Goal: Download file/media

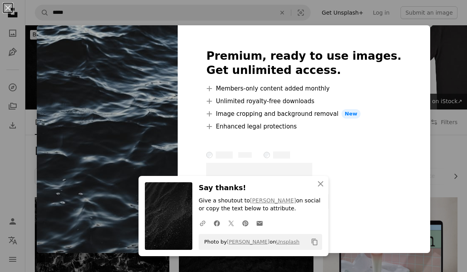
scroll to position [2419, 0]
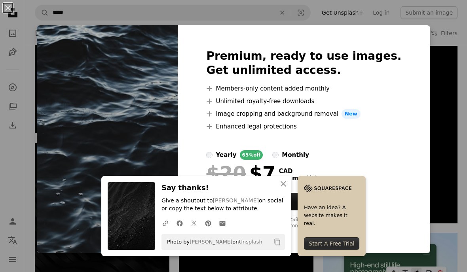
click at [285, 153] on div "yearly 65% off monthly" at bounding box center [303, 154] width 195 height 9
click at [263, 152] on div "65% off" at bounding box center [251, 154] width 23 height 9
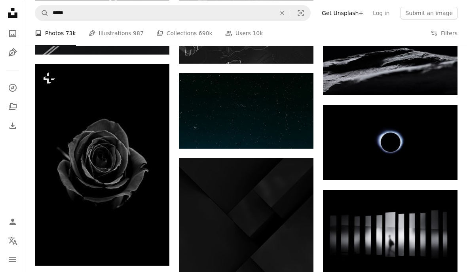
scroll to position [2845, 0]
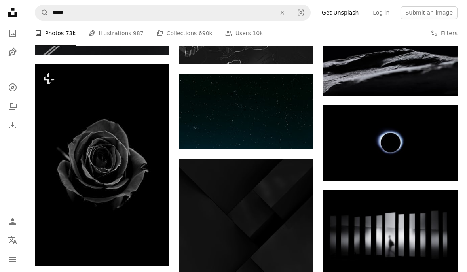
click at [62, 36] on li "A photo Photos 73k" at bounding box center [55, 33] width 41 height 25
click at [290, 11] on icon "An X shape" at bounding box center [281, 12] width 17 height 6
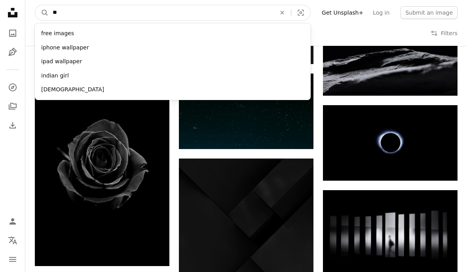
type input "***"
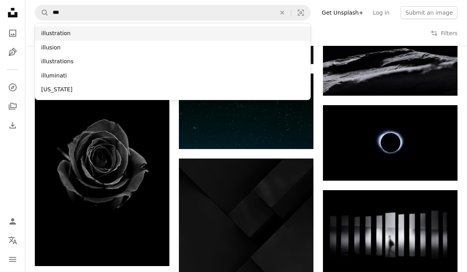
click at [253, 34] on div "illustration" at bounding box center [173, 34] width 276 height 14
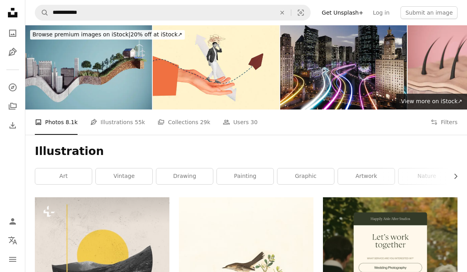
click at [121, 120] on link "Pen Tool Illustrations 55k" at bounding box center [117, 122] width 55 height 25
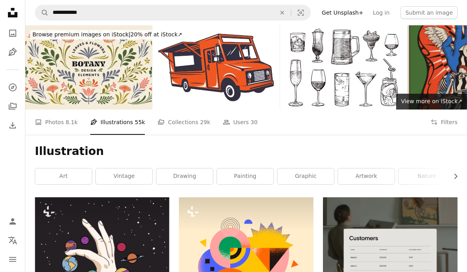
click at [311, 175] on link "graphic" at bounding box center [305, 177] width 57 height 16
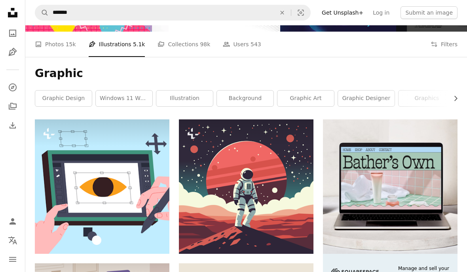
scroll to position [53, 0]
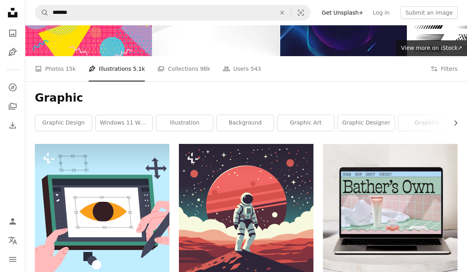
click at [369, 125] on link "graphic designer" at bounding box center [366, 123] width 57 height 16
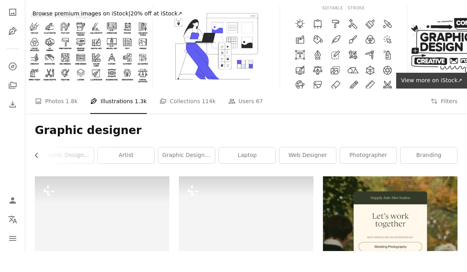
scroll to position [0, 301]
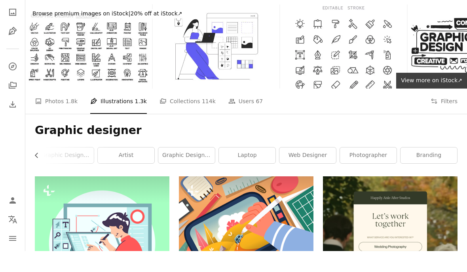
click at [426, 169] on link "branding" at bounding box center [429, 177] width 57 height 16
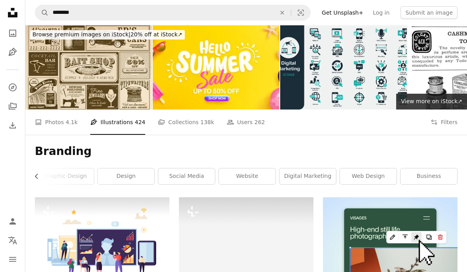
click at [141, 173] on link "design" at bounding box center [126, 177] width 57 height 16
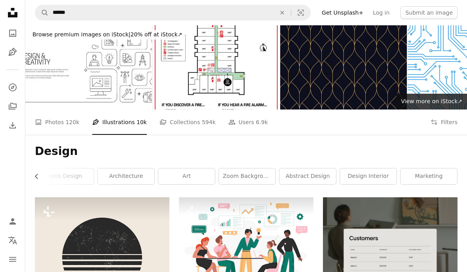
click at [291, 10] on icon "An X shape" at bounding box center [281, 12] width 17 height 6
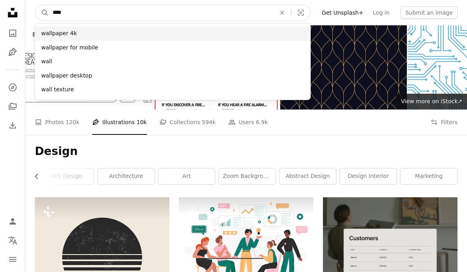
type input "****"
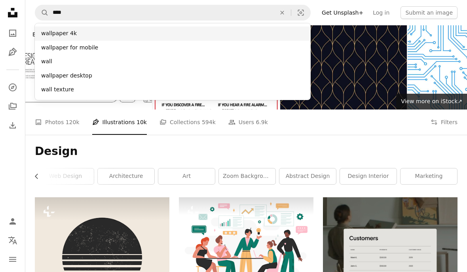
click at [129, 28] on div "wallpaper 4k" at bounding box center [173, 34] width 276 height 14
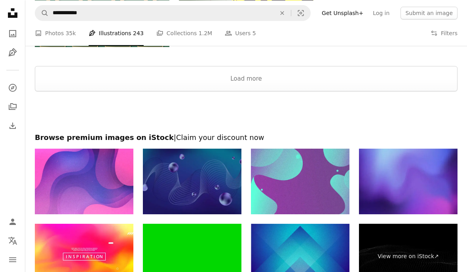
scroll to position [1174, 0]
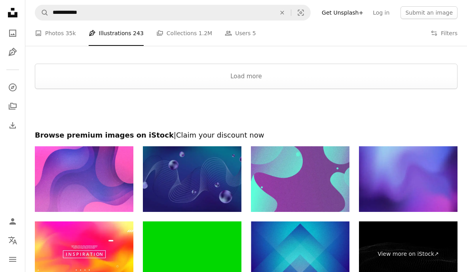
click at [56, 29] on link "A photo Photos 35k" at bounding box center [55, 33] width 41 height 25
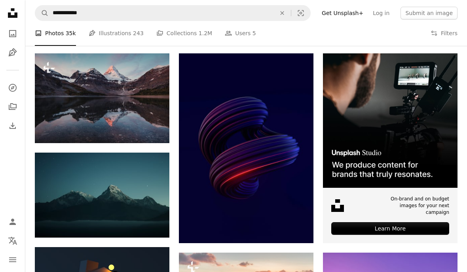
scroll to position [144, 0]
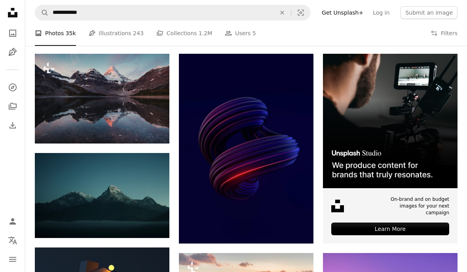
click at [148, 129] on button "A lock Download" at bounding box center [139, 129] width 44 height 13
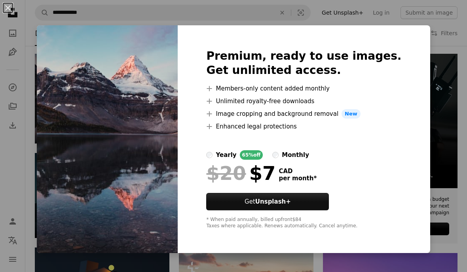
click at [10, 8] on button "An X shape" at bounding box center [7, 7] width 9 height 9
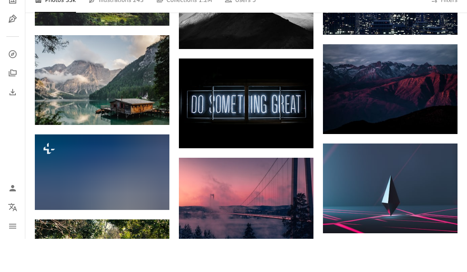
scroll to position [505, 0]
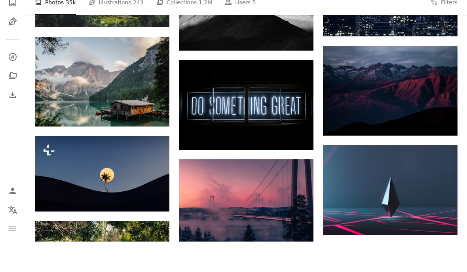
click at [440, 147] on icon "Arrow pointing down" at bounding box center [442, 151] width 6 height 9
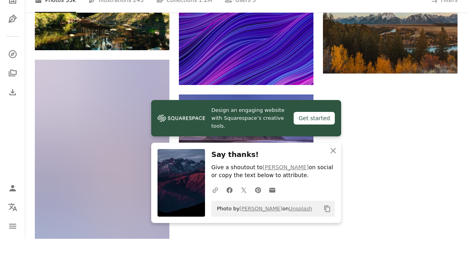
scroll to position [764, 0]
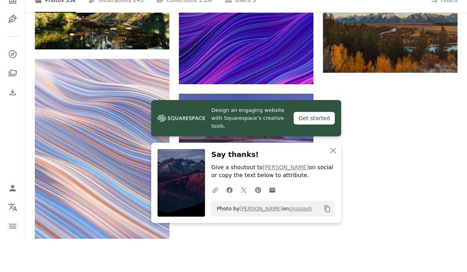
click at [336, 185] on icon "An X shape" at bounding box center [332, 183] width 9 height 9
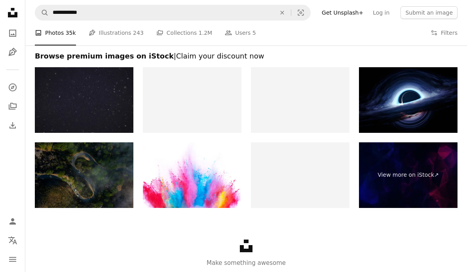
scroll to position [1097, 0]
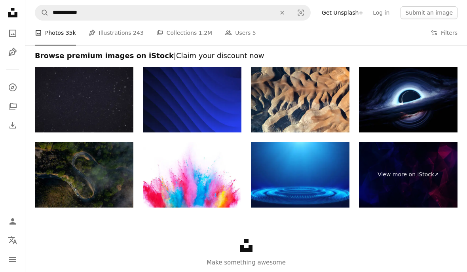
click at [195, 186] on img at bounding box center [192, 175] width 99 height 66
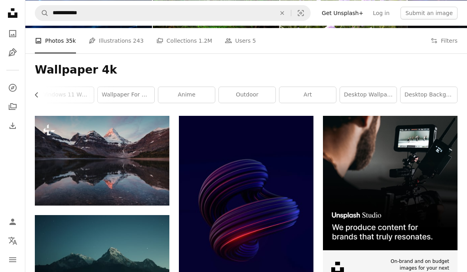
scroll to position [81, 0]
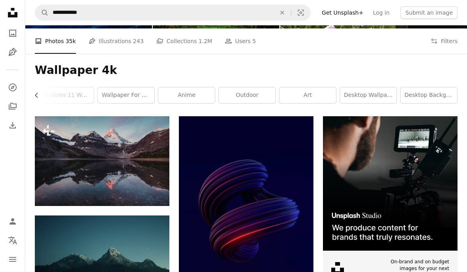
click at [135, 97] on link "wallpaper for mobile" at bounding box center [126, 95] width 57 height 16
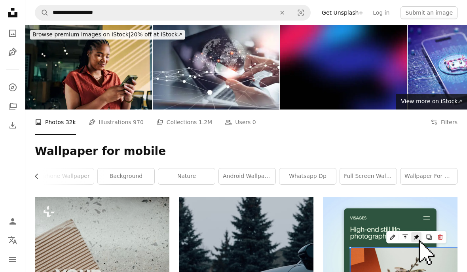
click at [133, 181] on link "background" at bounding box center [126, 177] width 57 height 16
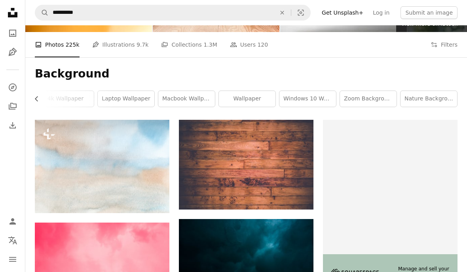
scroll to position [76, 0]
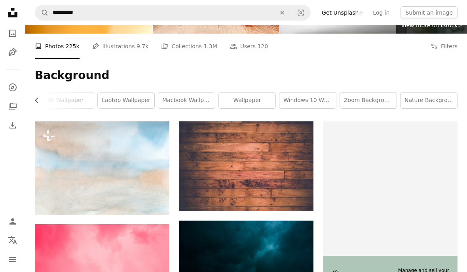
click at [191, 101] on link "macbook wallpaper" at bounding box center [186, 101] width 57 height 16
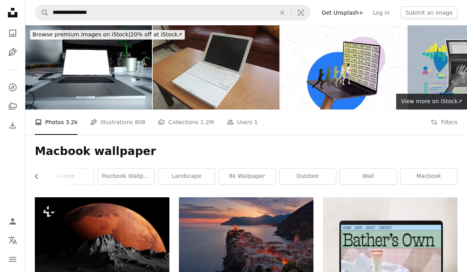
click at [430, 177] on link "macbook" at bounding box center [429, 177] width 57 height 16
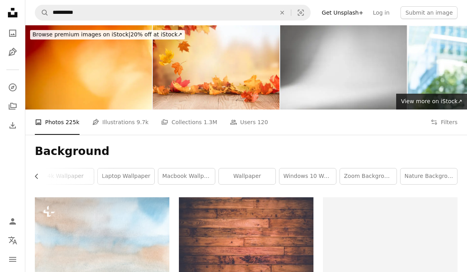
scroll to position [43, 0]
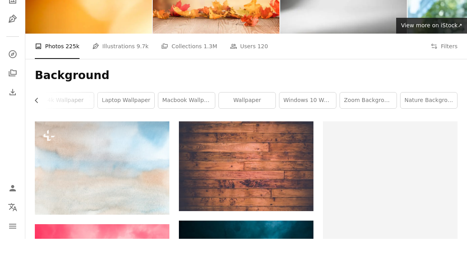
click at [251, 126] on link "wallpaper" at bounding box center [247, 134] width 57 height 16
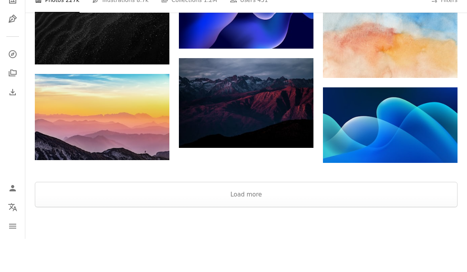
scroll to position [786, 0]
